Goal: Task Accomplishment & Management: Manage account settings

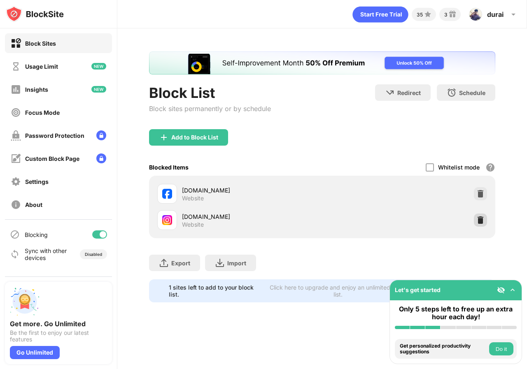
click at [483, 220] on img at bounding box center [480, 220] width 8 height 8
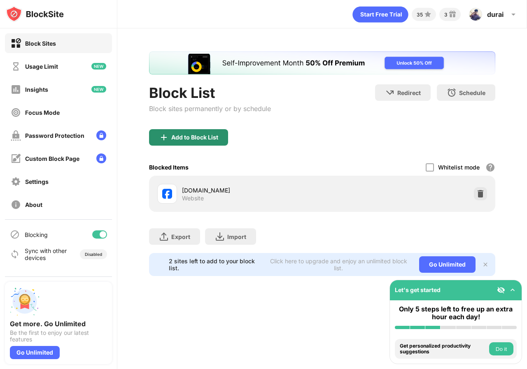
click at [197, 138] on div "Add to Block List" at bounding box center [194, 137] width 47 height 7
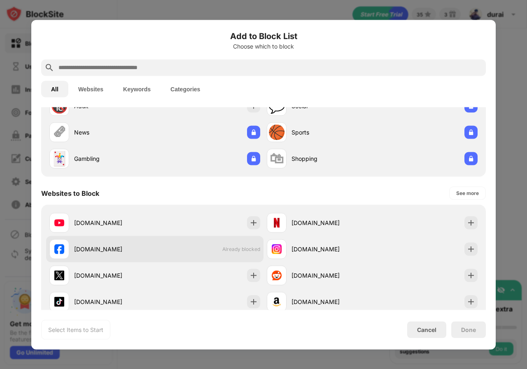
scroll to position [82, 0]
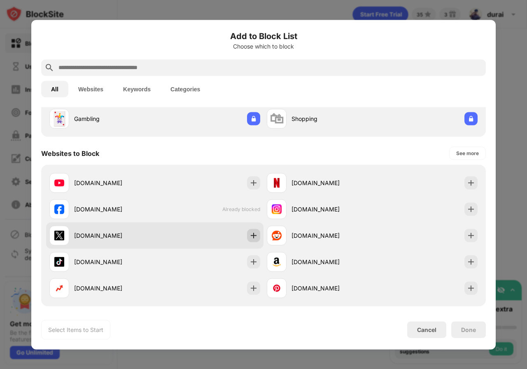
click at [254, 234] on img at bounding box center [253, 235] width 8 height 8
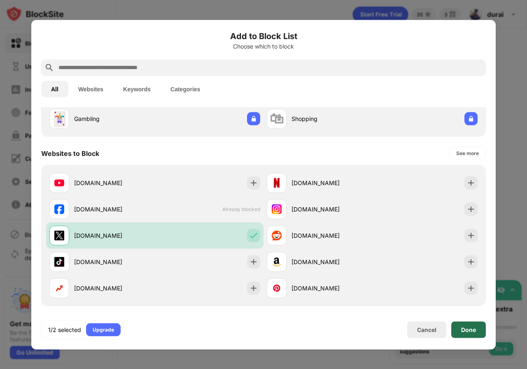
click at [460, 332] on div "Done" at bounding box center [468, 329] width 35 height 16
